Goal: Task Accomplishment & Management: Manage account settings

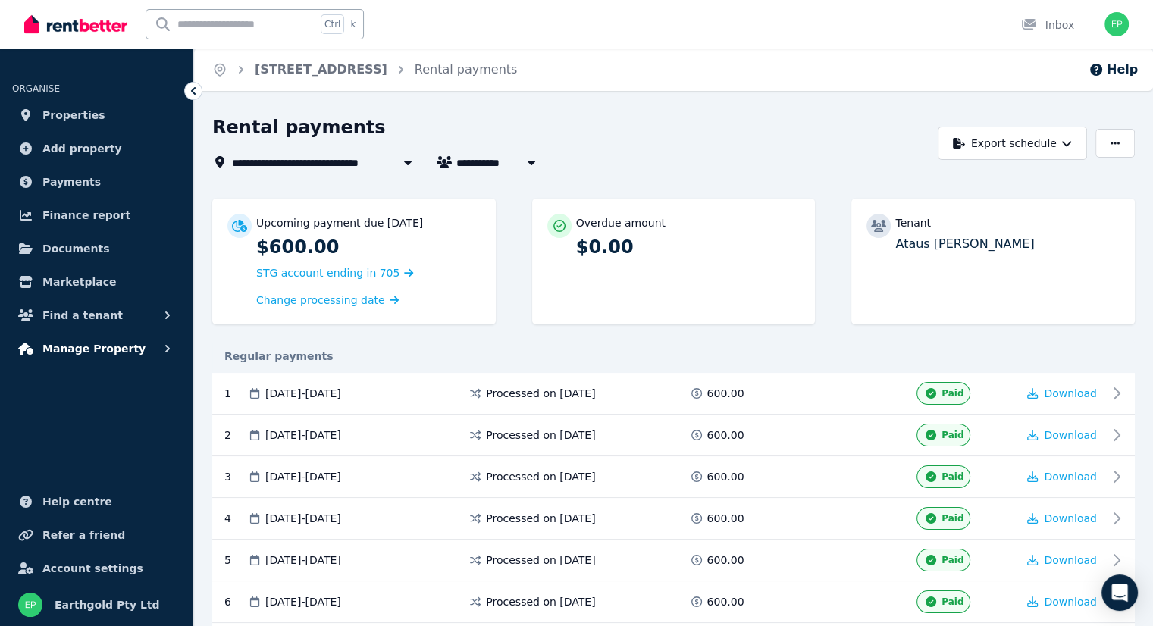
click at [115, 350] on span "Manage Property" at bounding box center [93, 349] width 103 height 18
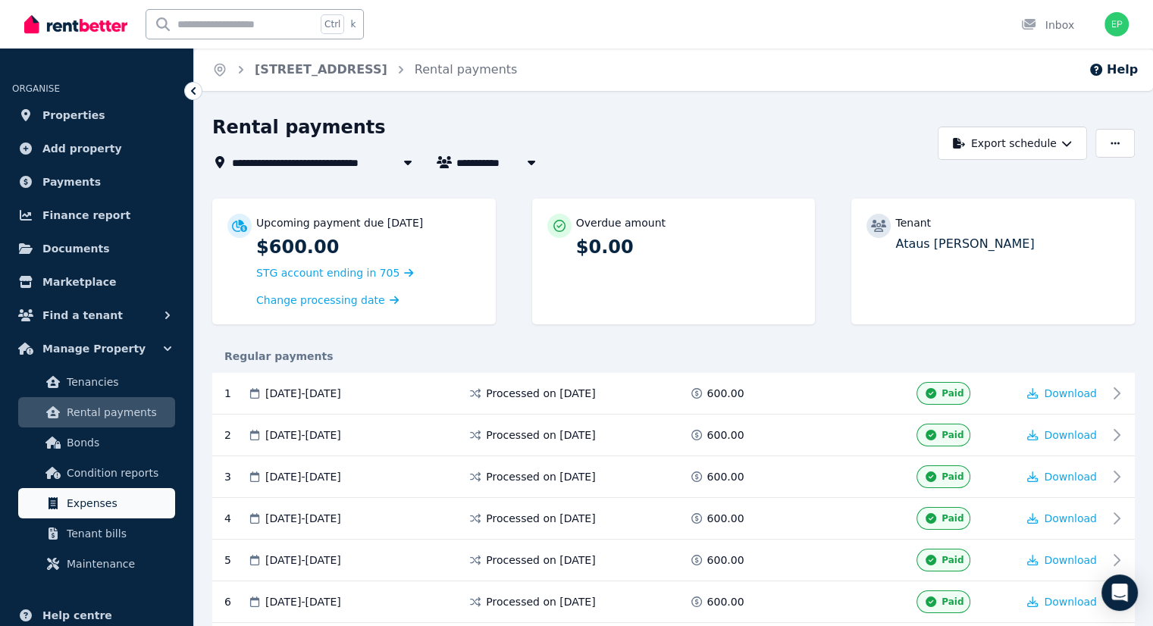
click at [106, 500] on span "Expenses" at bounding box center [118, 503] width 102 height 18
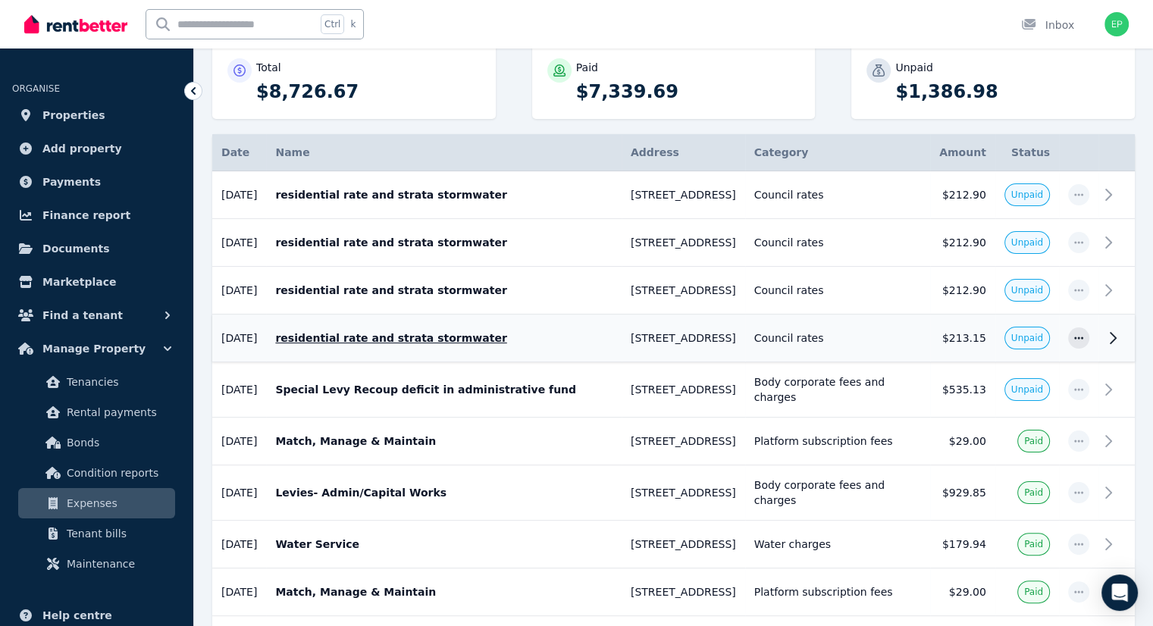
scroll to position [227, 0]
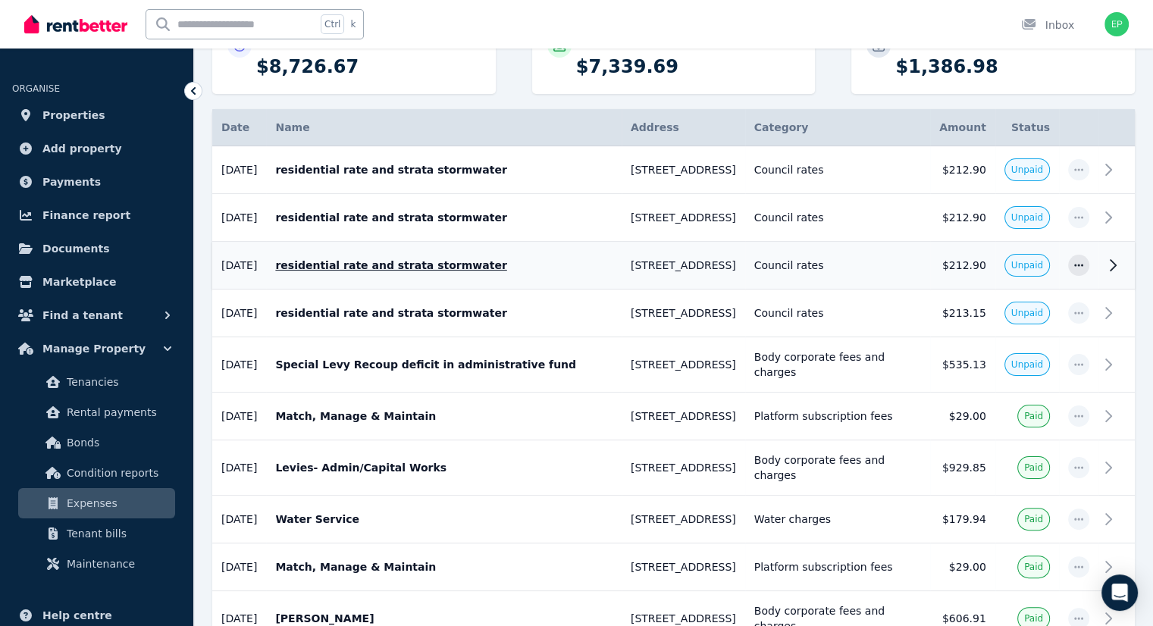
click at [355, 262] on p "residential rate and strata stormwater" at bounding box center [443, 265] width 337 height 15
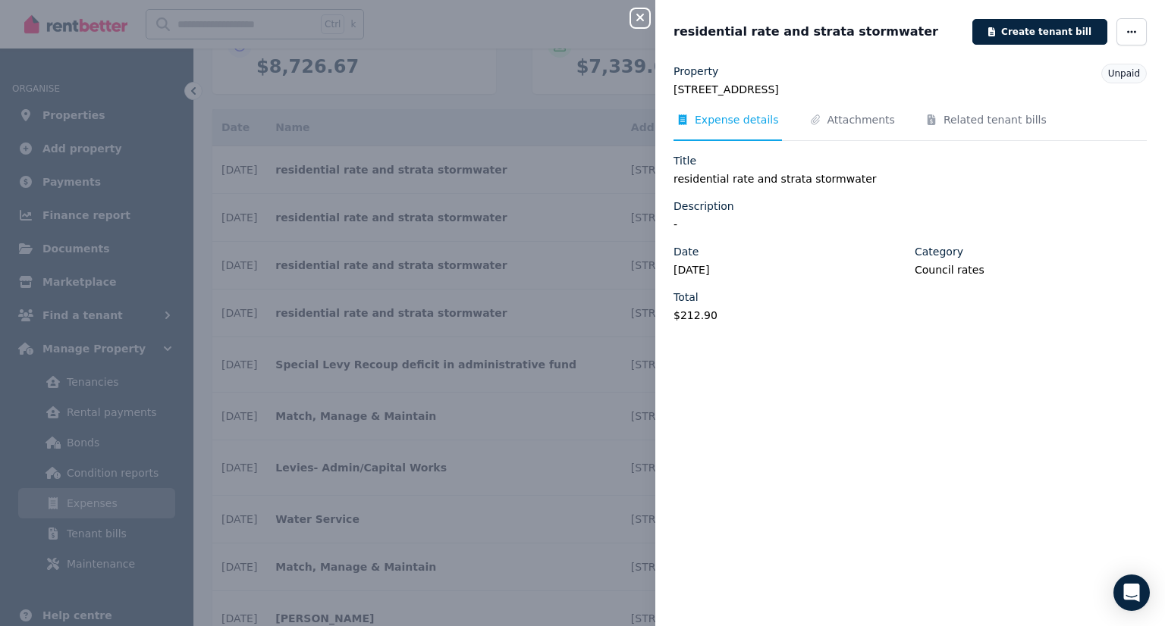
click at [729, 119] on span "Expense details" at bounding box center [737, 119] width 84 height 15
click at [1125, 33] on icon "button" at bounding box center [1131, 32] width 12 height 11
click at [1037, 72] on span "Edit" at bounding box center [1085, 76] width 97 height 18
select select "**********"
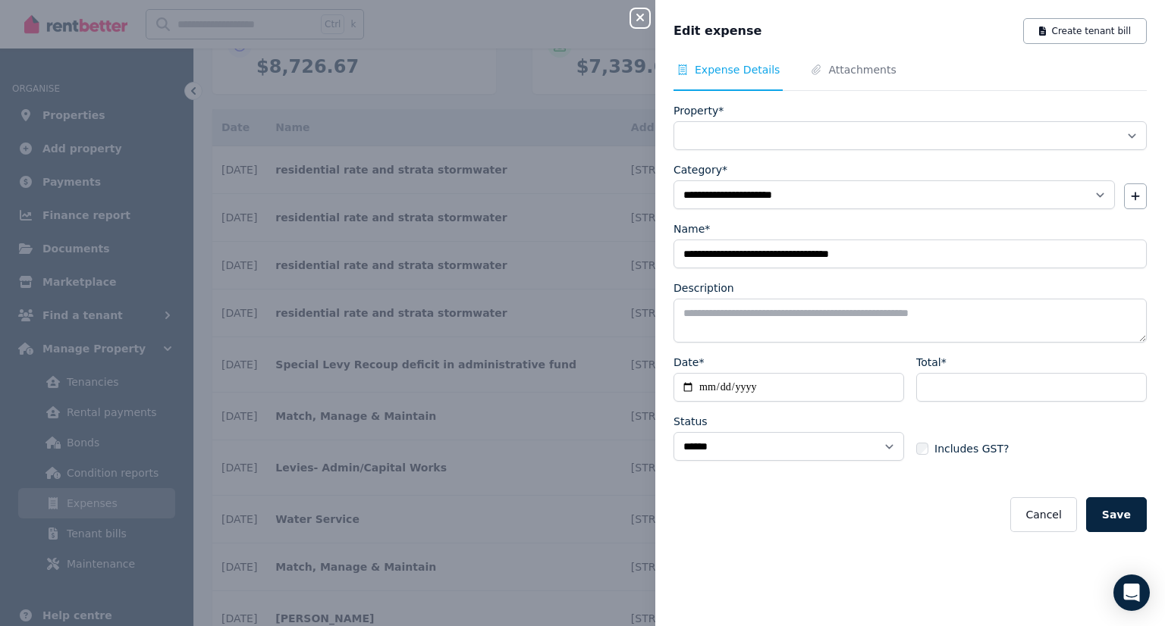
select select "**********"
click at [639, 18] on icon "button" at bounding box center [640, 18] width 8 height 8
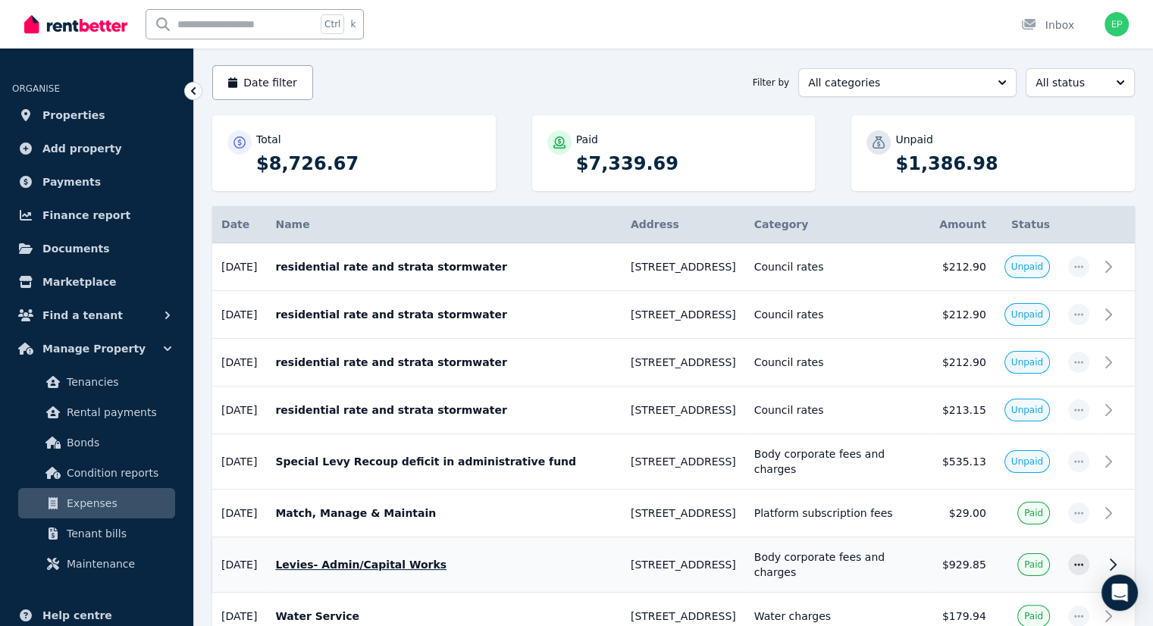
scroll to position [0, 0]
